Goal: Transaction & Acquisition: Purchase product/service

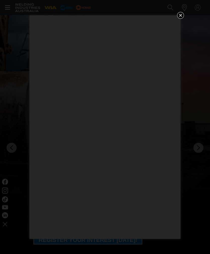
click at [182, 17] on icon "Get 5 WIA Welding Guides Free!" at bounding box center [180, 15] width 6 height 6
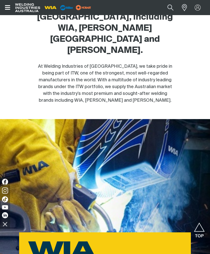
scroll to position [279, 0]
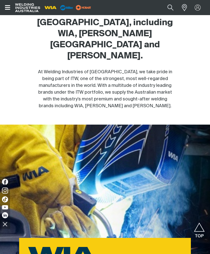
click at [10, 12] on button "Open top menu" at bounding box center [7, 7] width 15 height 15
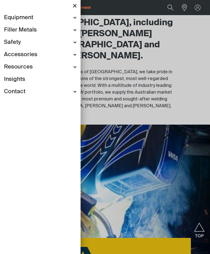
click at [10, 12] on div "Equipment" at bounding box center [40, 18] width 72 height 12
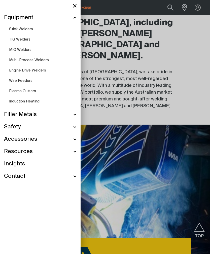
scroll to position [261, 0]
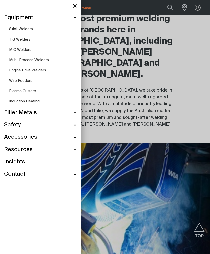
click at [27, 93] on span "Plasma Cutters" at bounding box center [22, 91] width 27 height 4
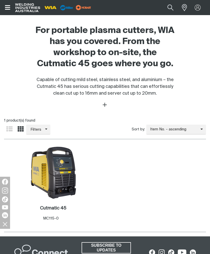
scroll to position [116, 0]
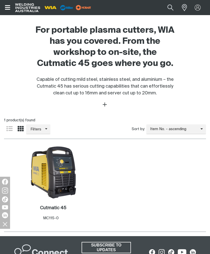
click at [72, 179] on img at bounding box center [53, 172] width 54 height 54
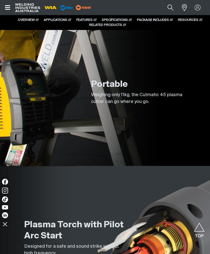
scroll to position [560, 0]
